Goal: Information Seeking & Learning: Learn about a topic

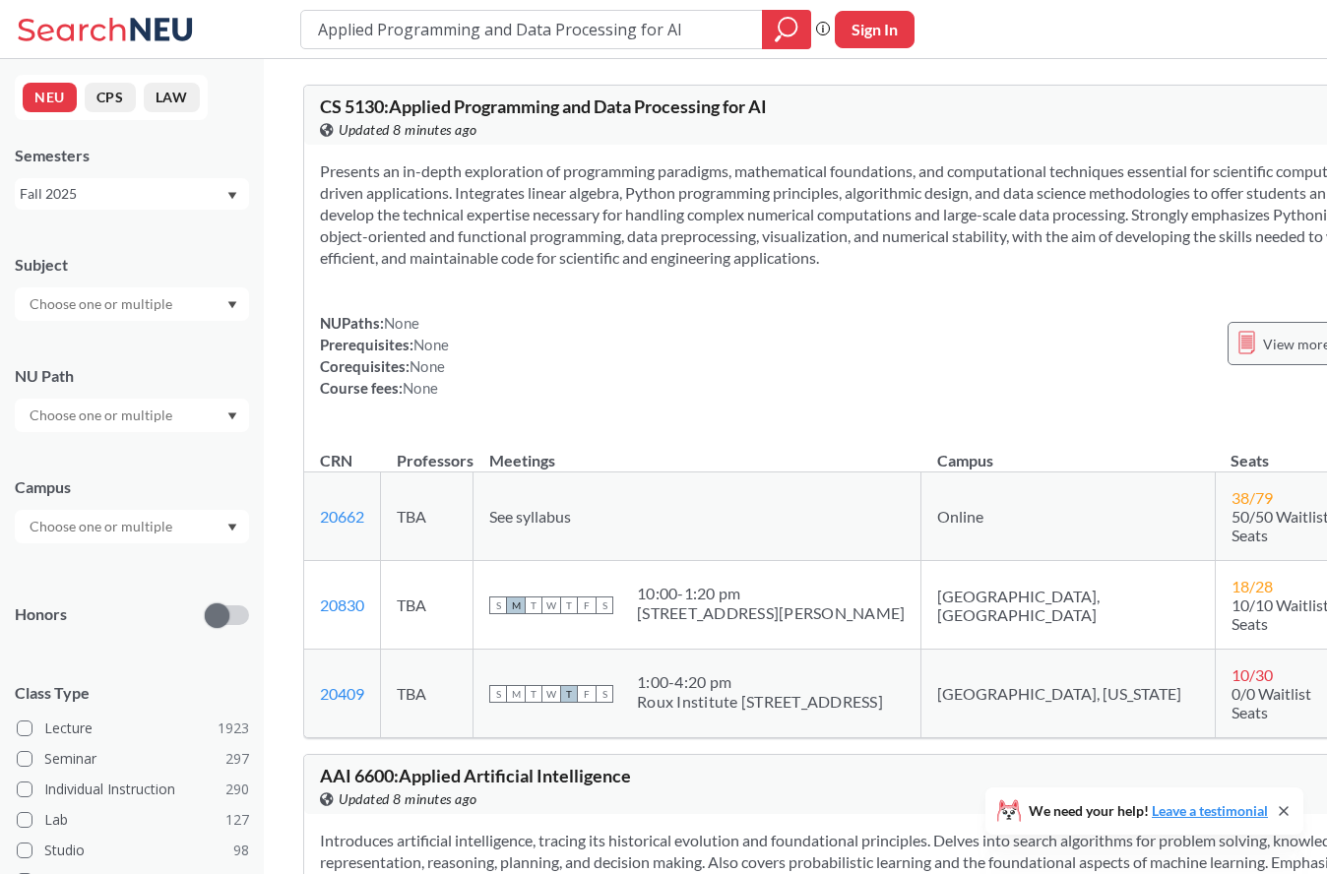
click at [892, 356] on span "View more info for this class" at bounding box center [1350, 344] width 174 height 25
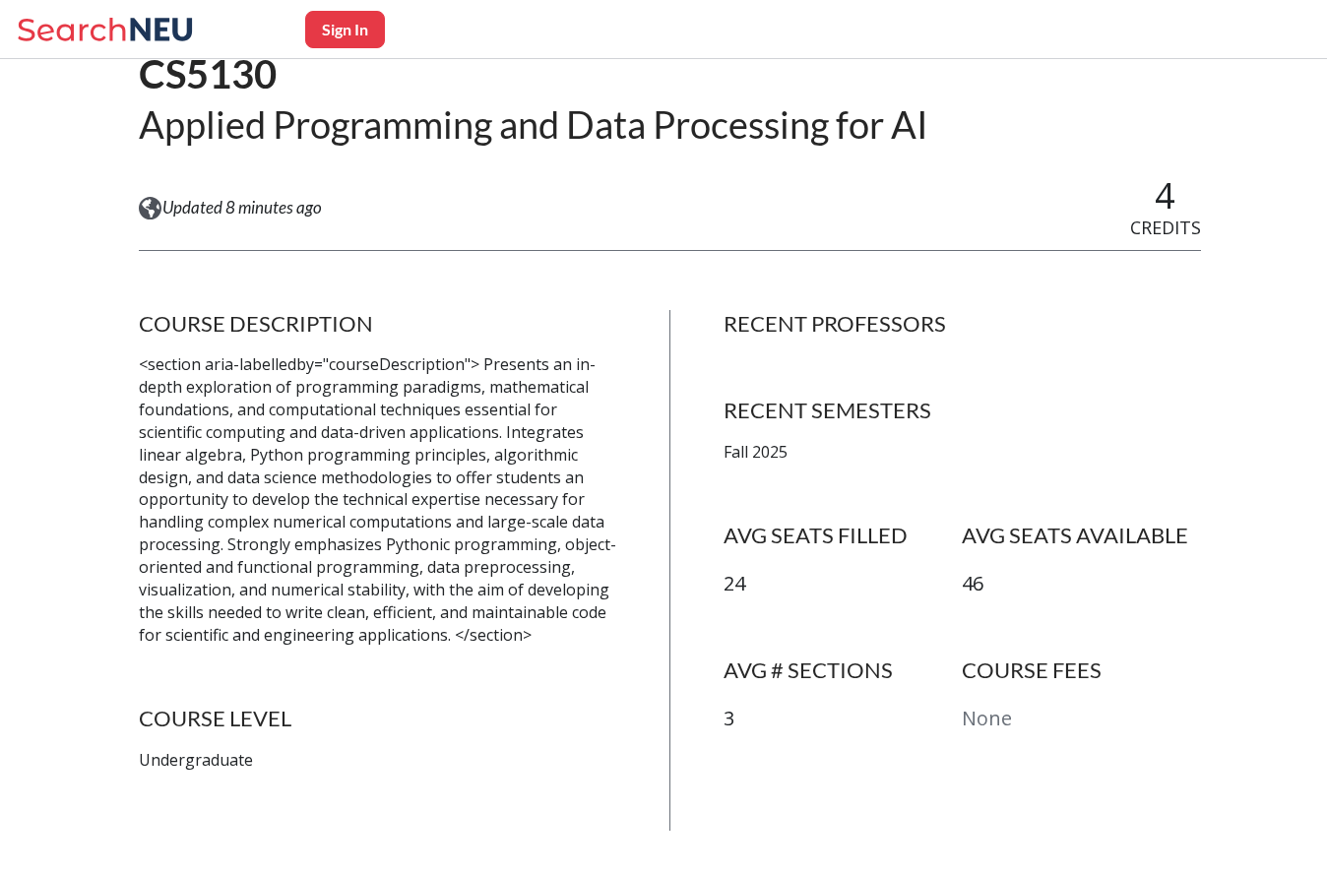
scroll to position [205, 0]
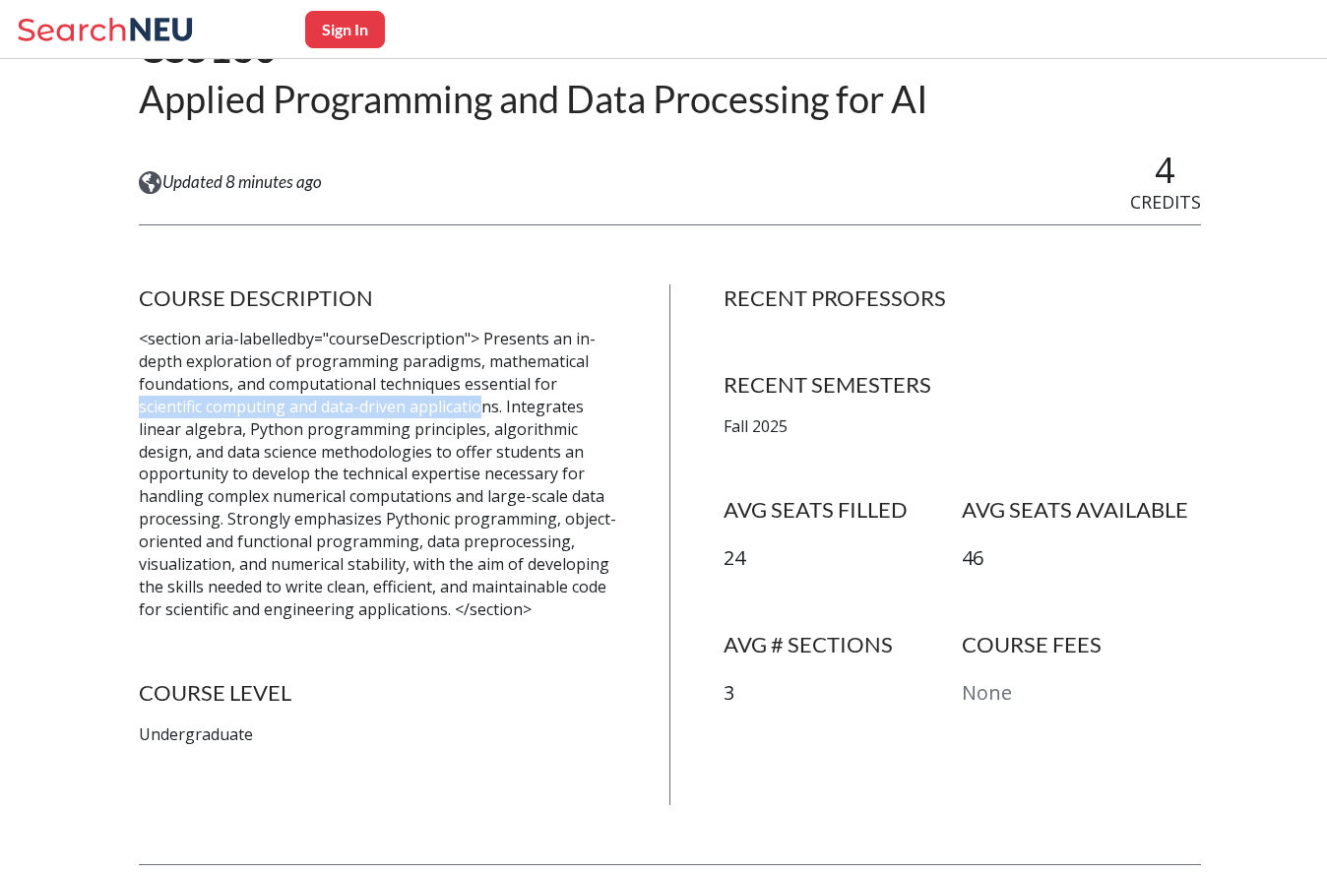
drag, startPoint x: 135, startPoint y: 404, endPoint x: 485, endPoint y: 406, distance: 350.6
click at [485, 406] on div "Sign In Back to Search Results CS5130 Applied Programming and Data Processing f…" at bounding box center [663, 846] width 1327 height 1807
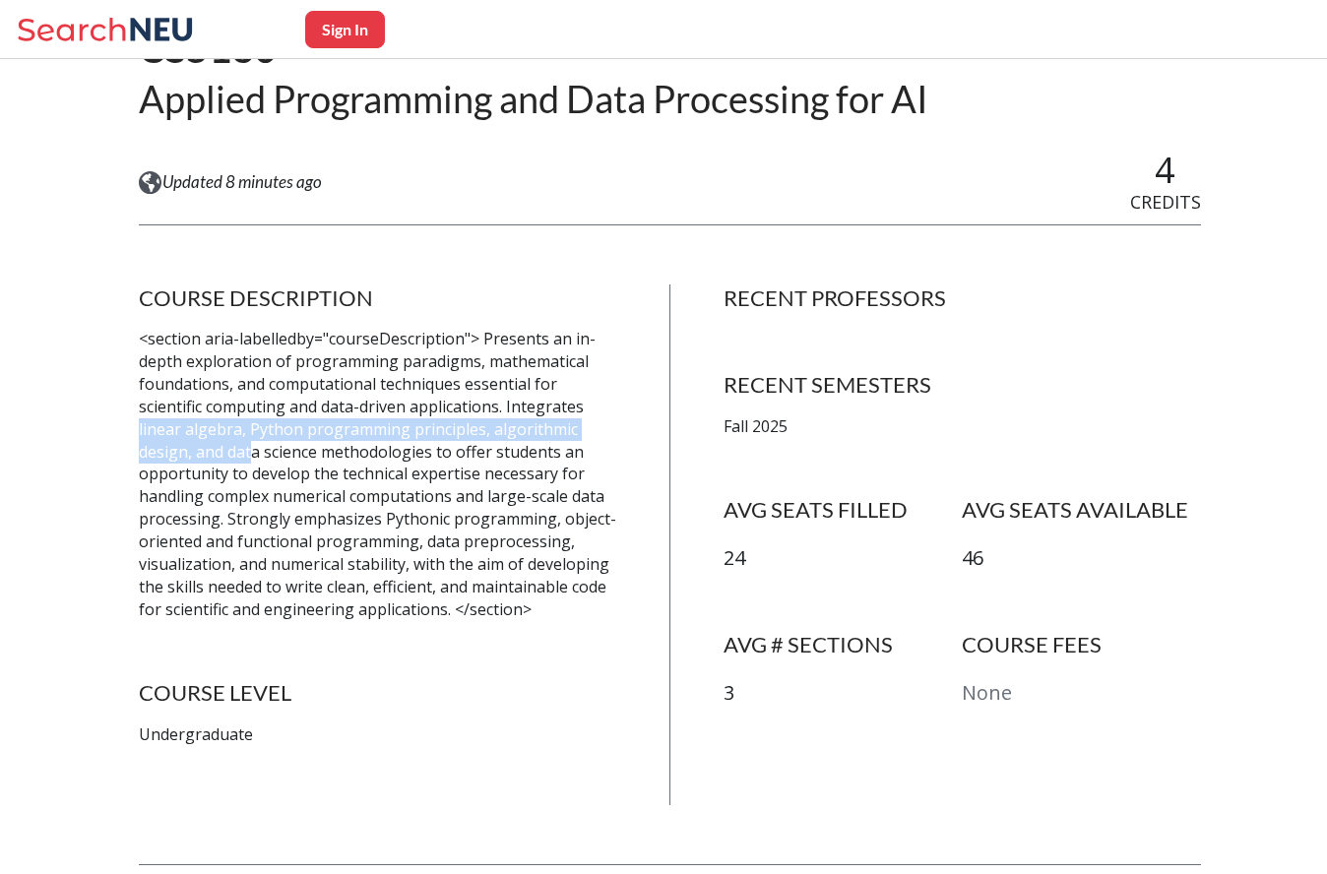
drag, startPoint x: 140, startPoint y: 424, endPoint x: 244, endPoint y: 444, distance: 106.2
click at [244, 444] on p "<section aria-labelledby="courseDescription"> Presents an in-depth exploration …" at bounding box center [378, 474] width 478 height 292
click at [233, 471] on p "<section aria-labelledby="courseDescription"> Presents an in-depth exploration …" at bounding box center [378, 474] width 478 height 292
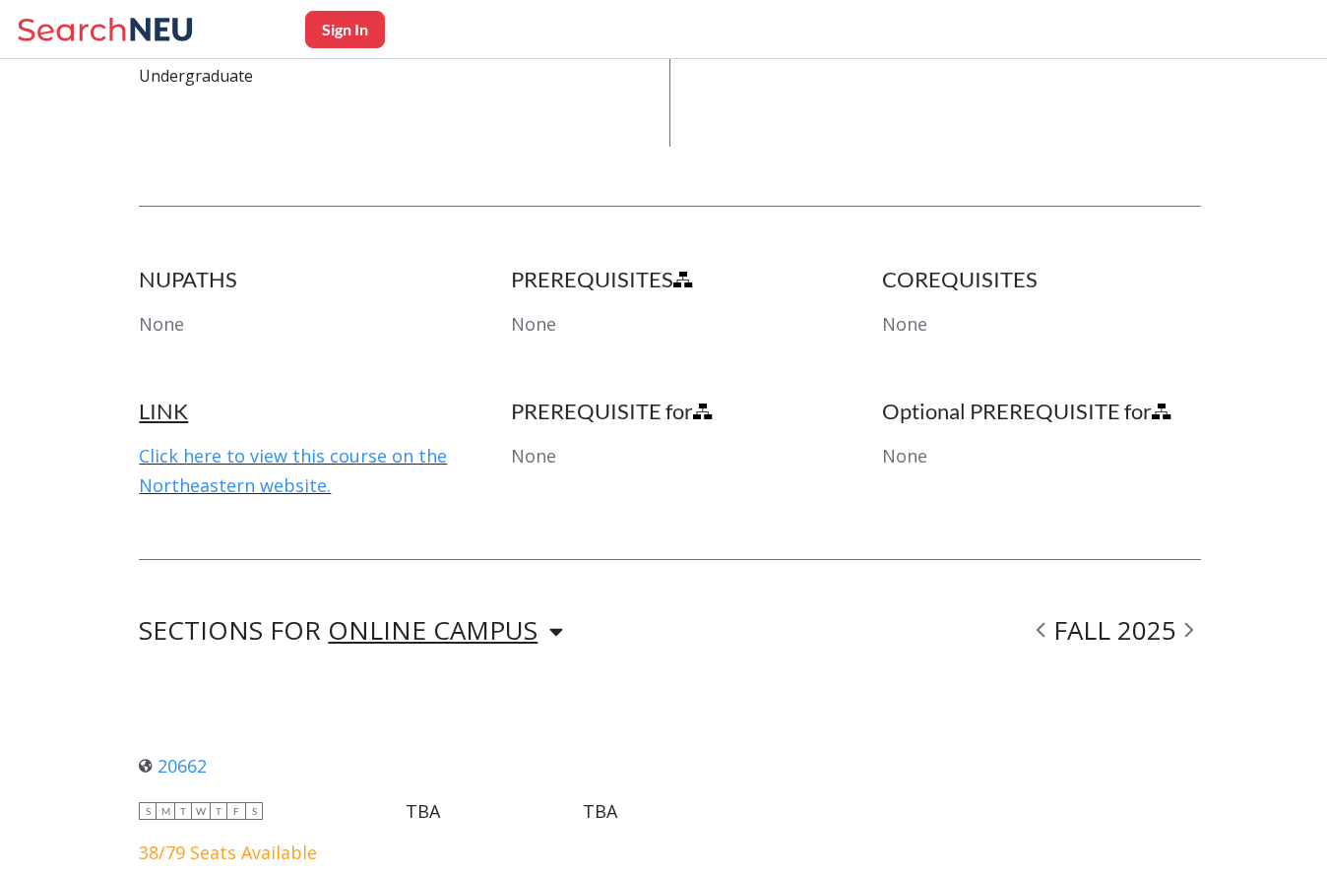
scroll to position [875, 0]
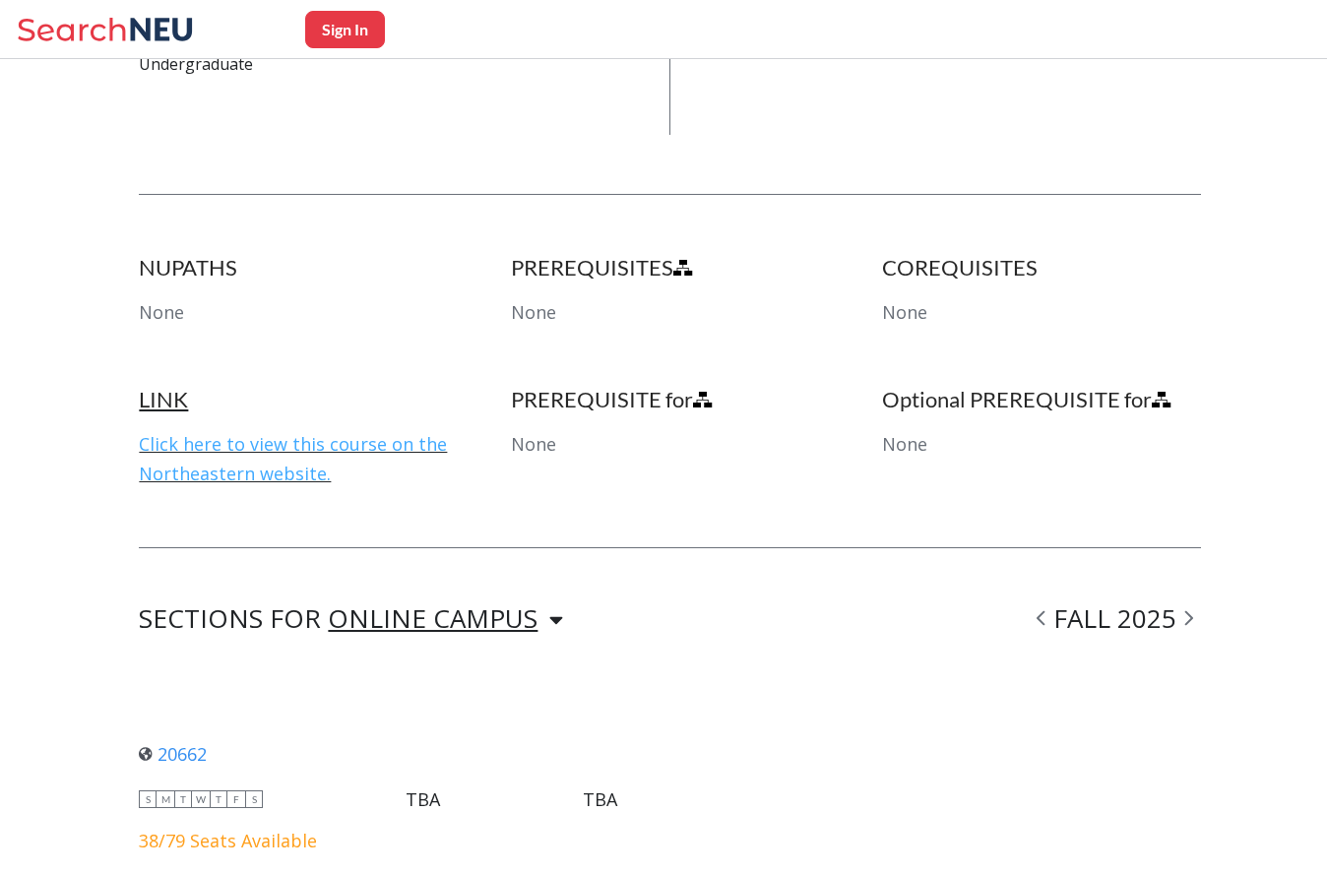
click at [307, 450] on link "Click here to view this course on the Northeastern website." at bounding box center [293, 458] width 308 height 53
